Goal: Task Accomplishment & Management: Manage account settings

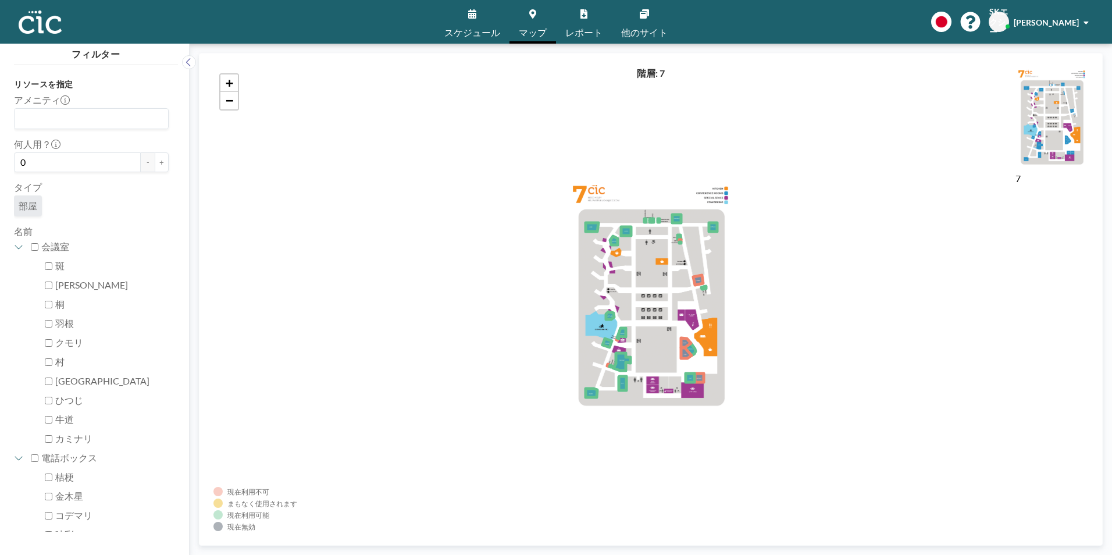
click at [482, 28] on span "スケジュール" at bounding box center [472, 32] width 56 height 9
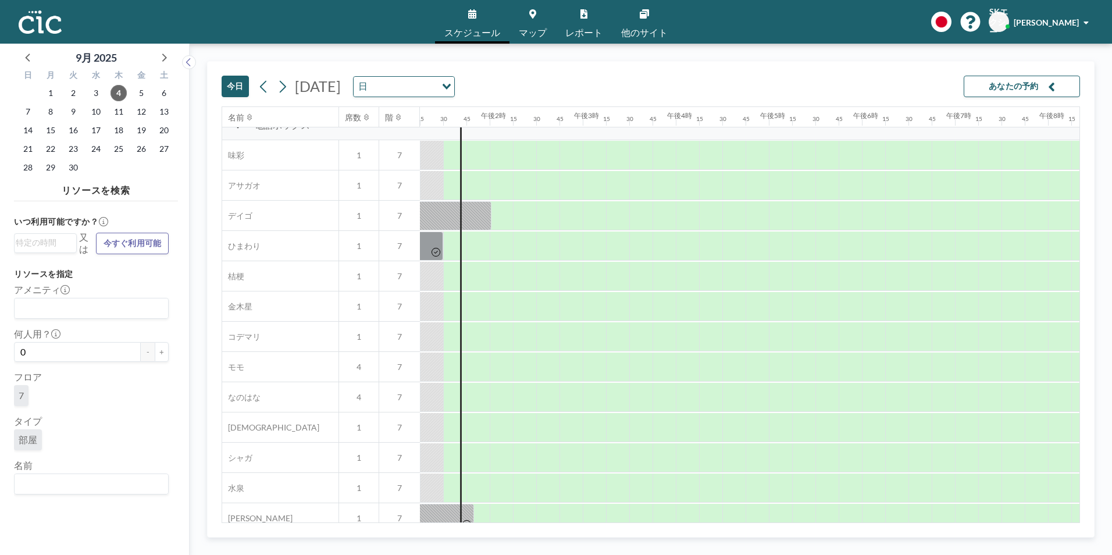
scroll to position [465, 1232]
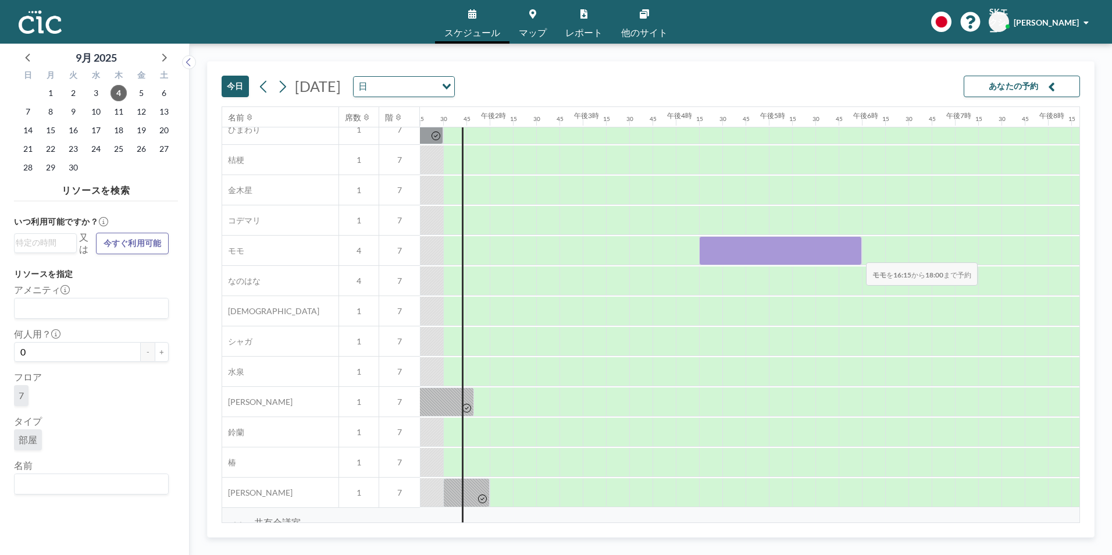
drag, startPoint x: 699, startPoint y: 249, endPoint x: 856, endPoint y: 254, distance: 157.6
click at [856, 254] on div at bounding box center [780, 250] width 163 height 29
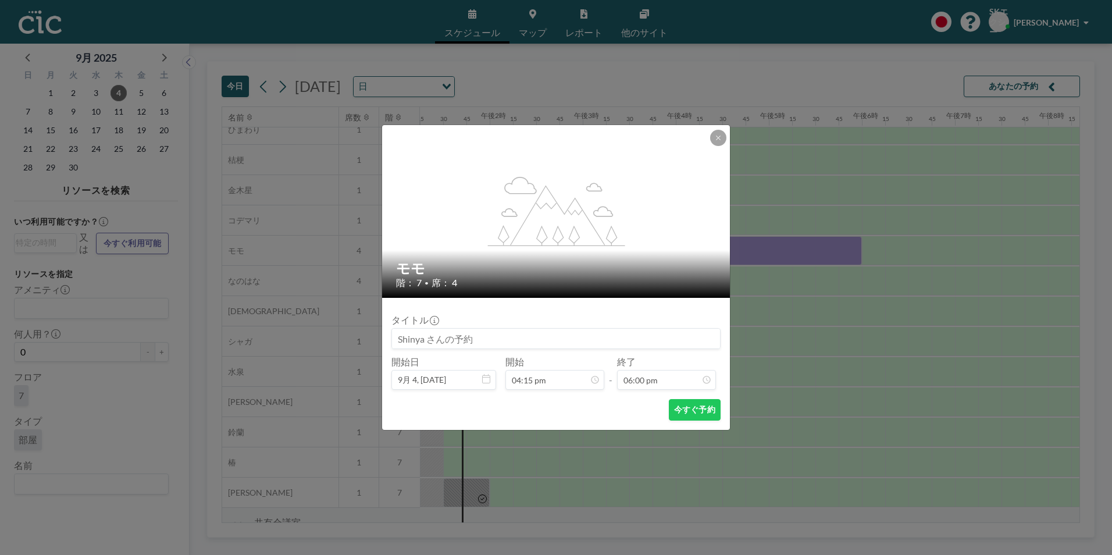
scroll to position [1490, 0]
click at [689, 404] on font "今すぐ予約" at bounding box center [694, 409] width 41 height 11
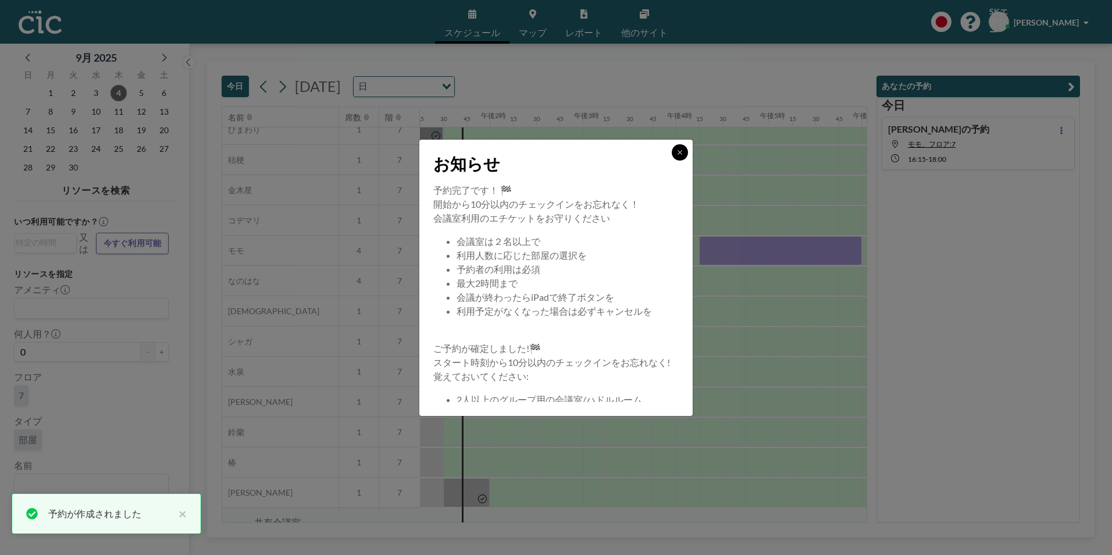
click at [676, 152] on icon at bounding box center [679, 152] width 7 height 7
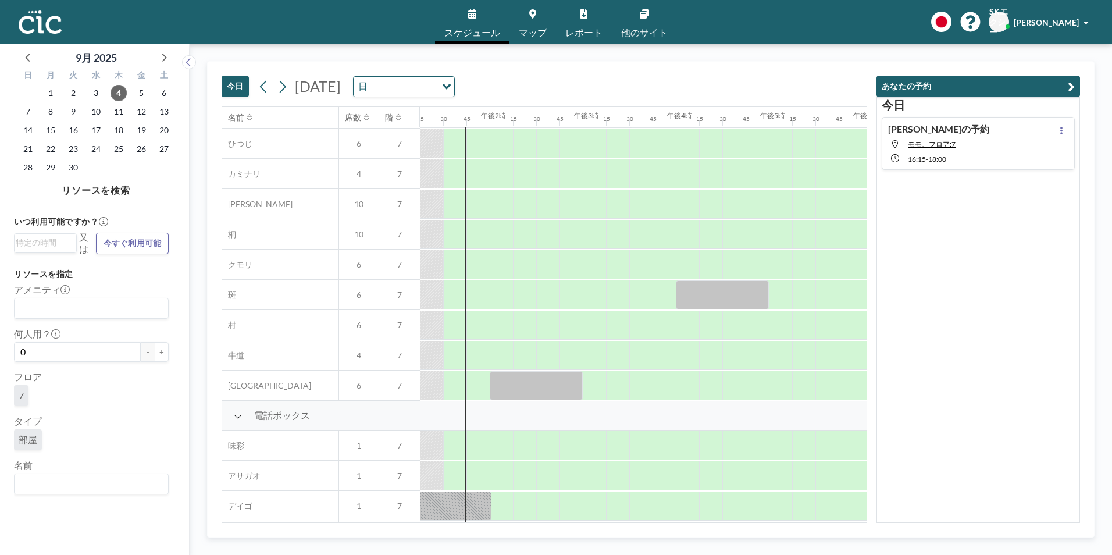
scroll to position [0, 1232]
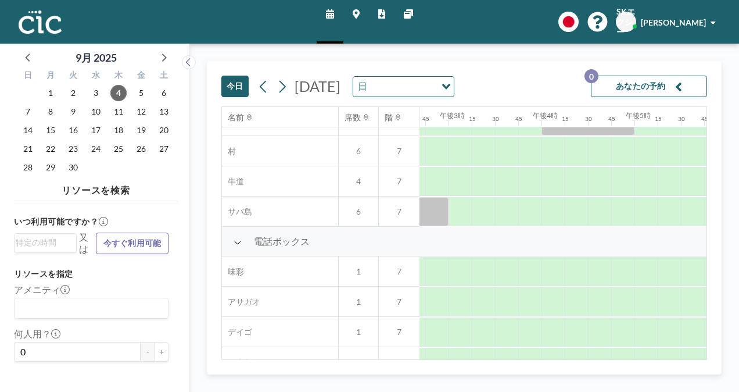
scroll to position [0, 1366]
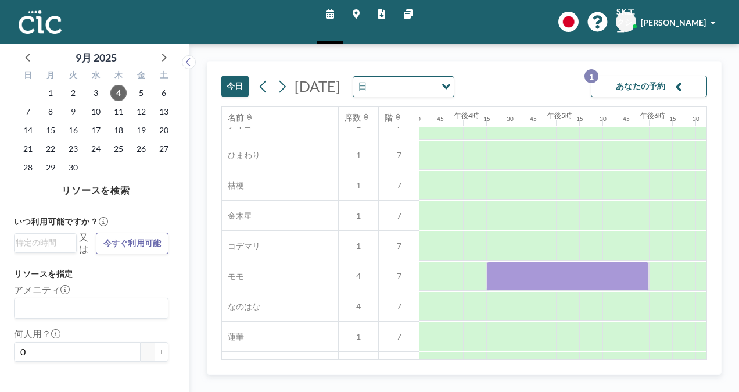
scroll to position [465, 1445]
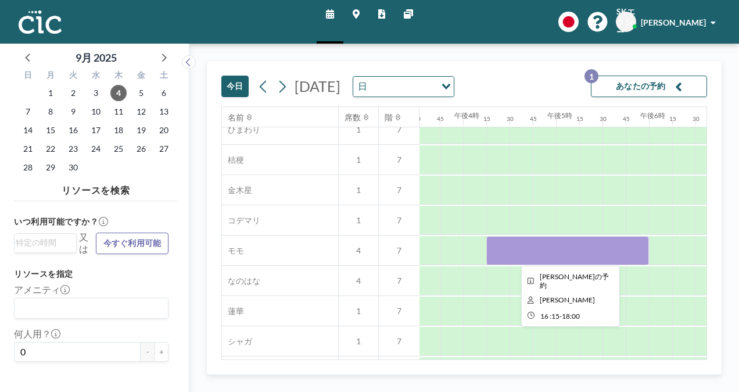
click at [494, 250] on div at bounding box center [568, 250] width 163 height 29
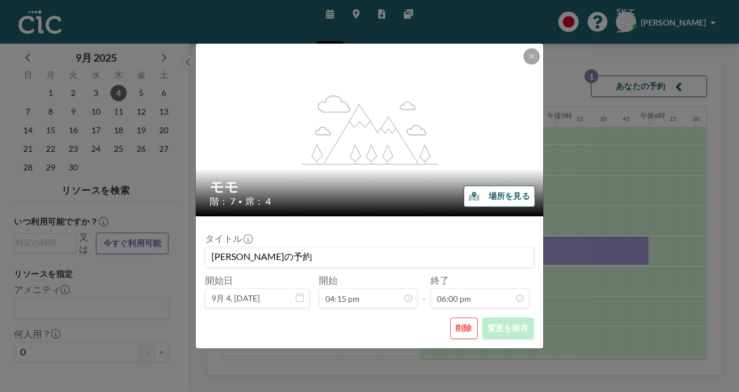
scroll to position [1490, 0]
click at [471, 331] on button "削除" at bounding box center [464, 328] width 27 height 22
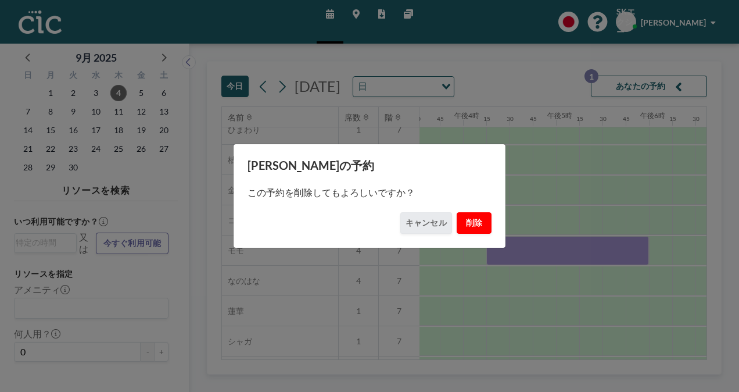
click at [478, 222] on font "削除" at bounding box center [474, 222] width 17 height 11
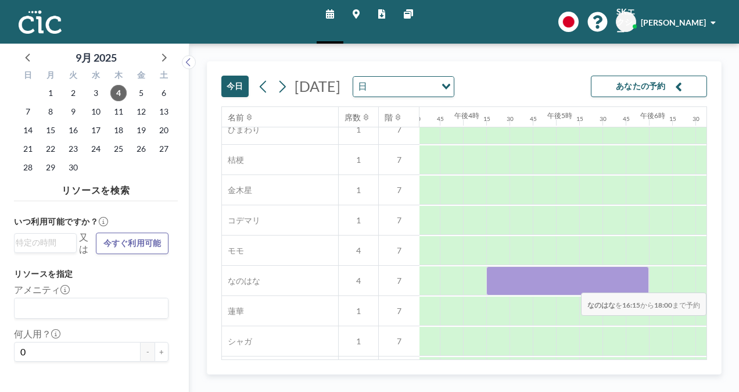
drag, startPoint x: 496, startPoint y: 281, endPoint x: 635, endPoint y: 284, distance: 139.0
click at [635, 284] on div at bounding box center [568, 280] width 163 height 29
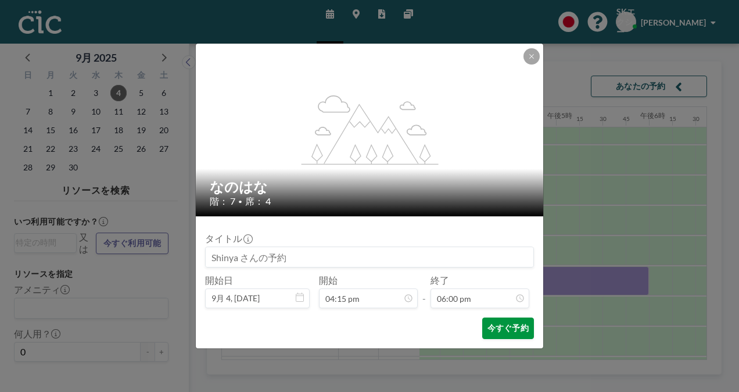
click at [516, 323] on font "今すぐ予約" at bounding box center [508, 328] width 41 height 11
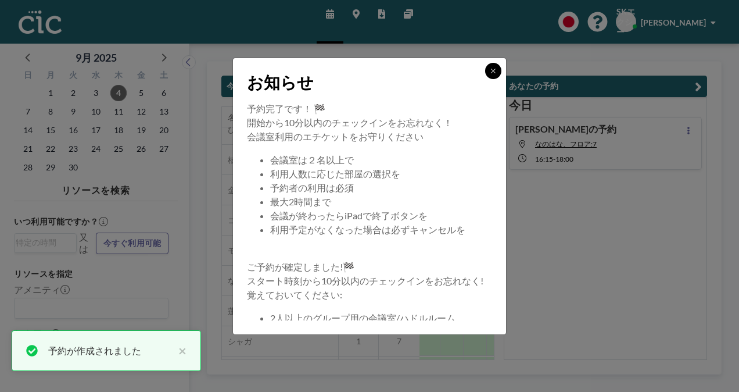
click at [493, 74] on button at bounding box center [493, 71] width 16 height 16
